Goal: Task Accomplishment & Management: Manage account settings

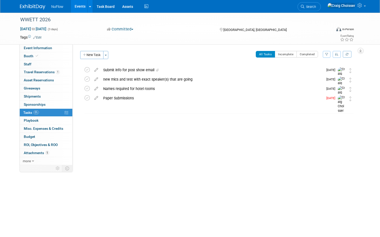
click at [129, 71] on div "Submit info for post show email" at bounding box center [212, 70] width 223 height 9
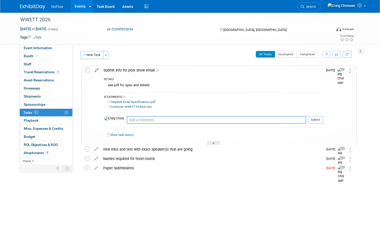
click at [96, 71] on icon at bounding box center [96, 69] width 9 height 6
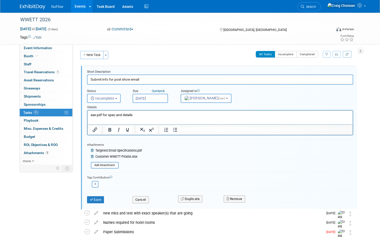
click at [91, 115] on p "see pdf for spec and details" at bounding box center [219, 114] width 259 height 5
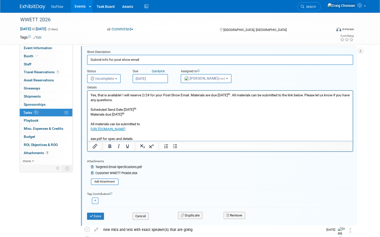
scroll to position [25, 0]
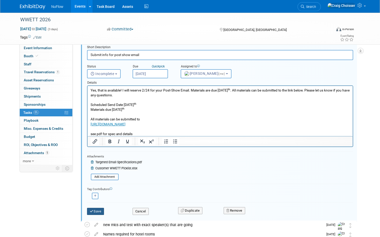
click at [97, 212] on button "Save" at bounding box center [95, 211] width 17 height 7
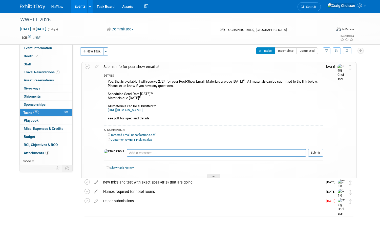
scroll to position [3, 0]
click at [213, 176] on icon at bounding box center [214, 177] width 2 height 3
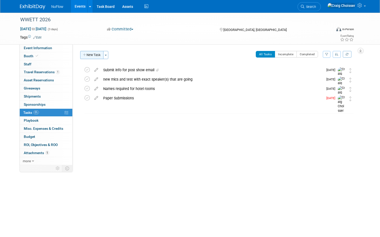
click at [91, 54] on button "New Task" at bounding box center [91, 55] width 23 height 8
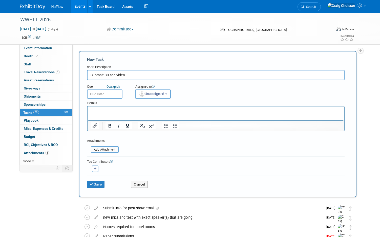
click at [101, 75] on input "Submnit 30 sec video" at bounding box center [216, 75] width 258 height 10
type input "Submit 30 sec video"
click at [105, 94] on input "text" at bounding box center [104, 93] width 35 height 9
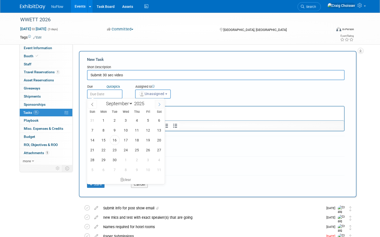
click at [160, 104] on icon at bounding box center [160, 105] width 4 height 4
select select "11"
click at [160, 104] on icon at bounding box center [160, 105] width 4 height 4
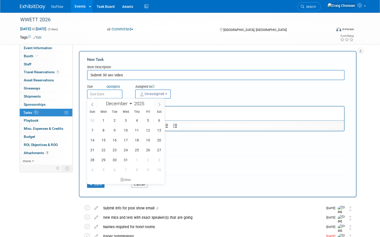
type input "2026"
select select "0"
click at [105, 131] on span "5" at bounding box center [104, 130] width 10 height 10
type input "[DATE]"
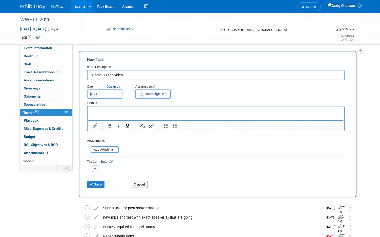
click at [107, 113] on html at bounding box center [215, 109] width 257 height 7
click at [131, 75] on input "Submit 30 sec video" at bounding box center [216, 75] width 258 height 10
type input "Submit 30 sec video - DUE [DATE]"
click at [158, 95] on button "Unassigned" at bounding box center [153, 93] width 36 height 9
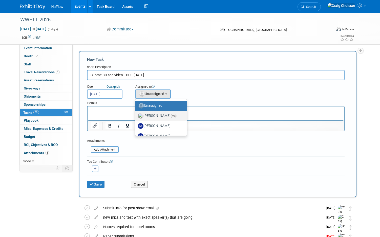
click at [160, 114] on label "[PERSON_NAME] (me)" at bounding box center [160, 116] width 44 height 8
click at [136, 114] on input "[PERSON_NAME] (me)" at bounding box center [134, 114] width 3 height 3
select select "b32fee0d-6bc2-4cb8-ad5e-8428182a5dd3"
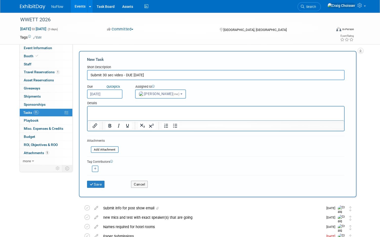
click at [121, 112] on p "Rich Text Area. Press ALT-0 for help." at bounding box center [215, 110] width 251 height 5
paste body "Rich Text Area. Press ALT-0 for help."
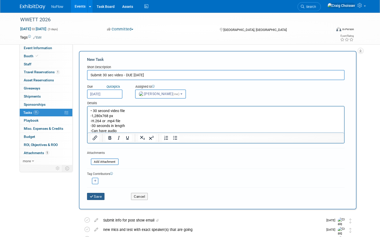
click at [96, 196] on button "Save" at bounding box center [96, 196] width 18 height 7
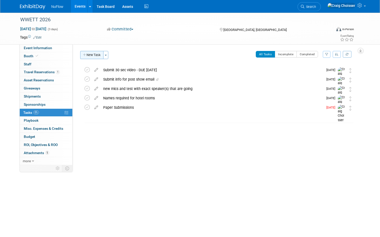
click at [93, 56] on button "New Task" at bounding box center [91, 55] width 23 height 8
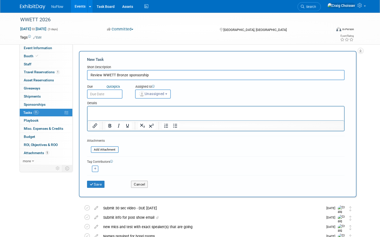
type input "Review WWETT Bronze sponsorship"
click at [111, 95] on input "text" at bounding box center [104, 93] width 35 height 9
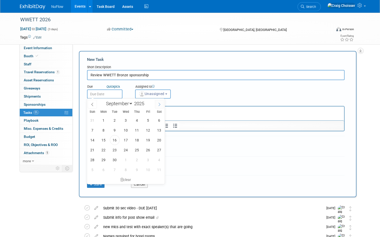
click at [159, 105] on icon at bounding box center [160, 105] width 4 height 4
select select "9"
click at [105, 149] on span "20" at bounding box center [104, 150] width 10 height 10
type input "[DATE]"
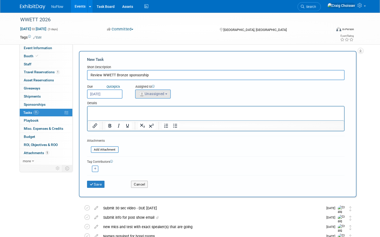
click at [154, 93] on span "Unassigned" at bounding box center [152, 94] width 26 height 4
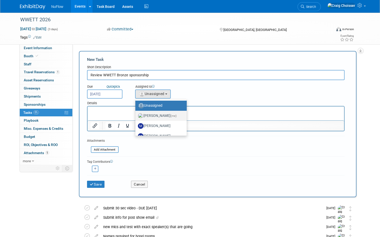
click at [158, 115] on label "[PERSON_NAME] (me)" at bounding box center [160, 116] width 44 height 8
click at [136, 115] on input "[PERSON_NAME] (me)" at bounding box center [134, 114] width 3 height 3
select select "b32fee0d-6bc2-4cb8-ad5e-8428182a5dd3"
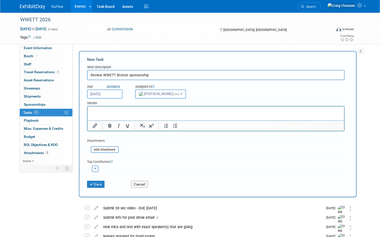
click at [154, 76] on input "Review WWETT Bronze sponsorship" at bounding box center [216, 75] width 258 height 10
click at [126, 109] on p "Rich Text Area. Press ALT-0 for help." at bounding box center [215, 110] width 251 height 5
click at [97, 184] on button "Save" at bounding box center [96, 183] width 18 height 7
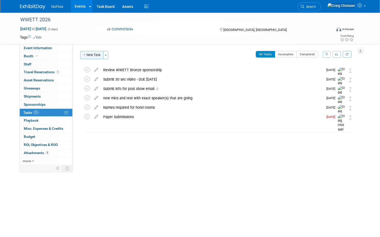
click at [93, 56] on button "New Task" at bounding box center [91, 55] width 23 height 8
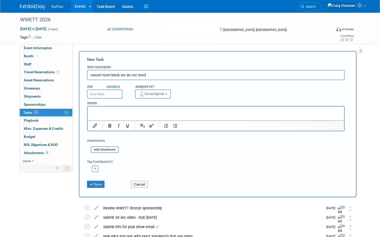
type input "cancel room block we do not need"
click at [109, 97] on body "NuFlow Events Add Event Bulk Upload Events Shareable Event Boards Recently View…" at bounding box center [190, 118] width 380 height 237
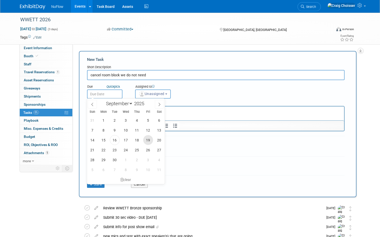
click at [149, 139] on span "19" at bounding box center [148, 140] width 10 height 10
type input "[DATE]"
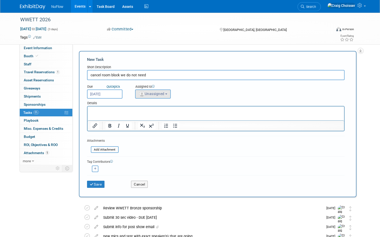
click at [155, 93] on span "Unassigned" at bounding box center [152, 94] width 26 height 4
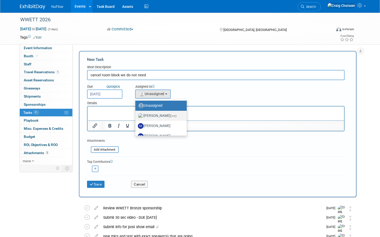
click at [160, 116] on label "[PERSON_NAME] (me)" at bounding box center [160, 116] width 44 height 8
click at [136, 116] on input "[PERSON_NAME] (me)" at bounding box center [134, 114] width 3 height 3
select select "b32fee0d-6bc2-4cb8-ad5e-8428182a5dd3"
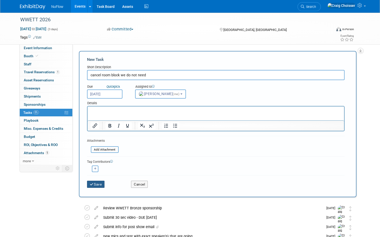
click at [95, 184] on button "Save" at bounding box center [96, 183] width 18 height 7
